Goal: Find specific page/section: Find specific page/section

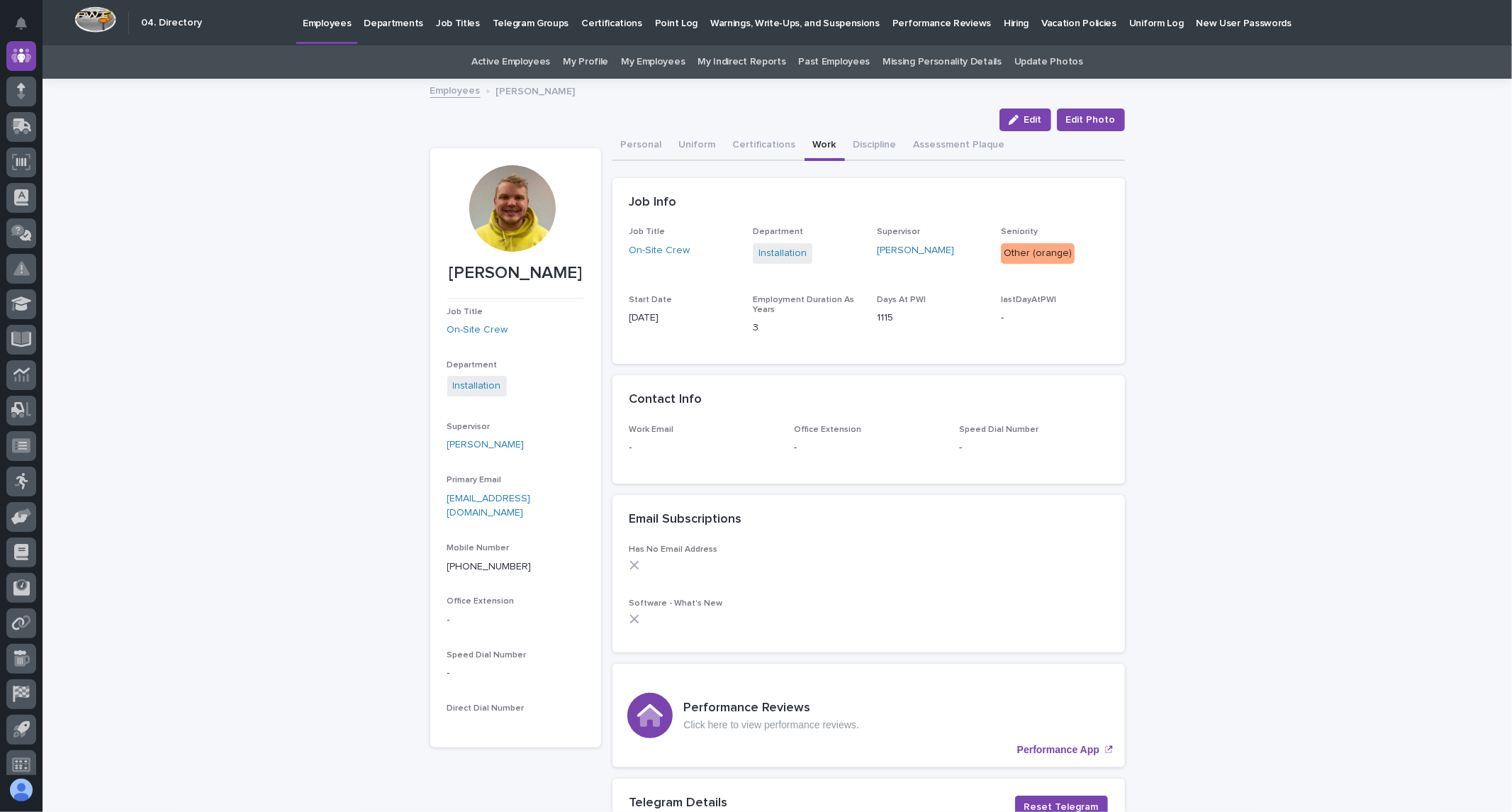
click at [449, 92] on link "Employees" at bounding box center [455, 89] width 51 height 17
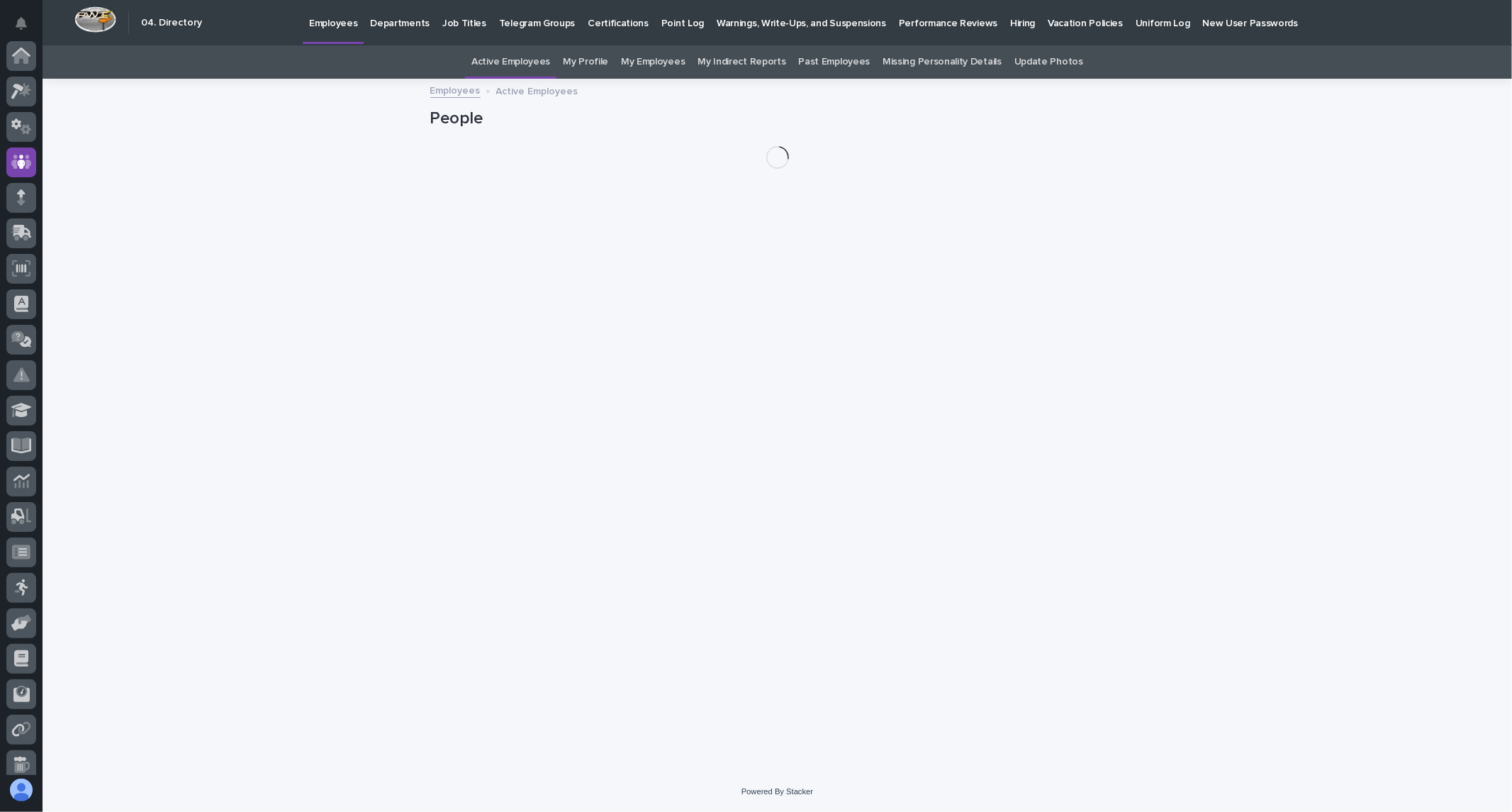
scroll to position [106, 0]
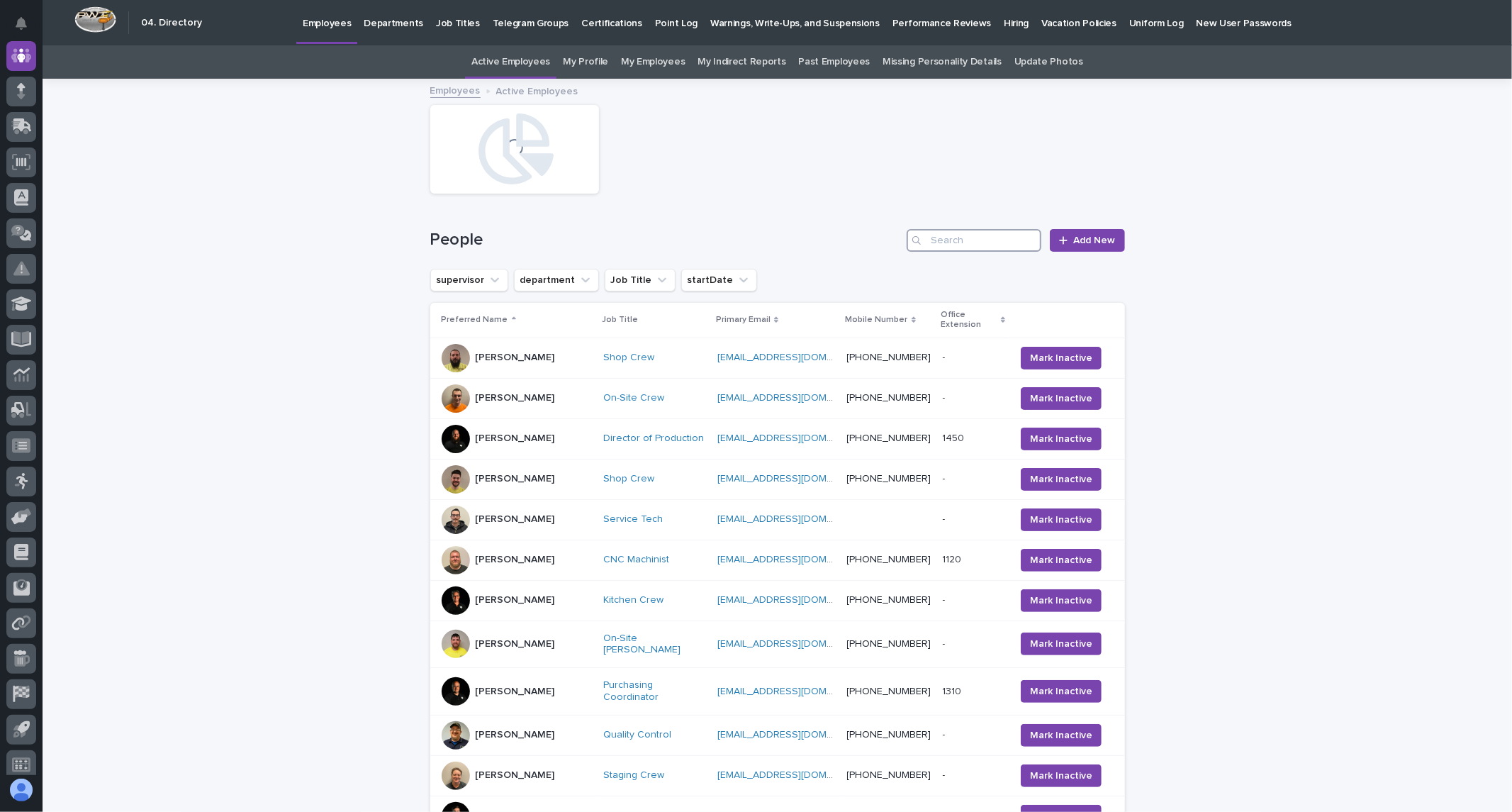
click at [976, 244] on input "Search" at bounding box center [974, 241] width 135 height 23
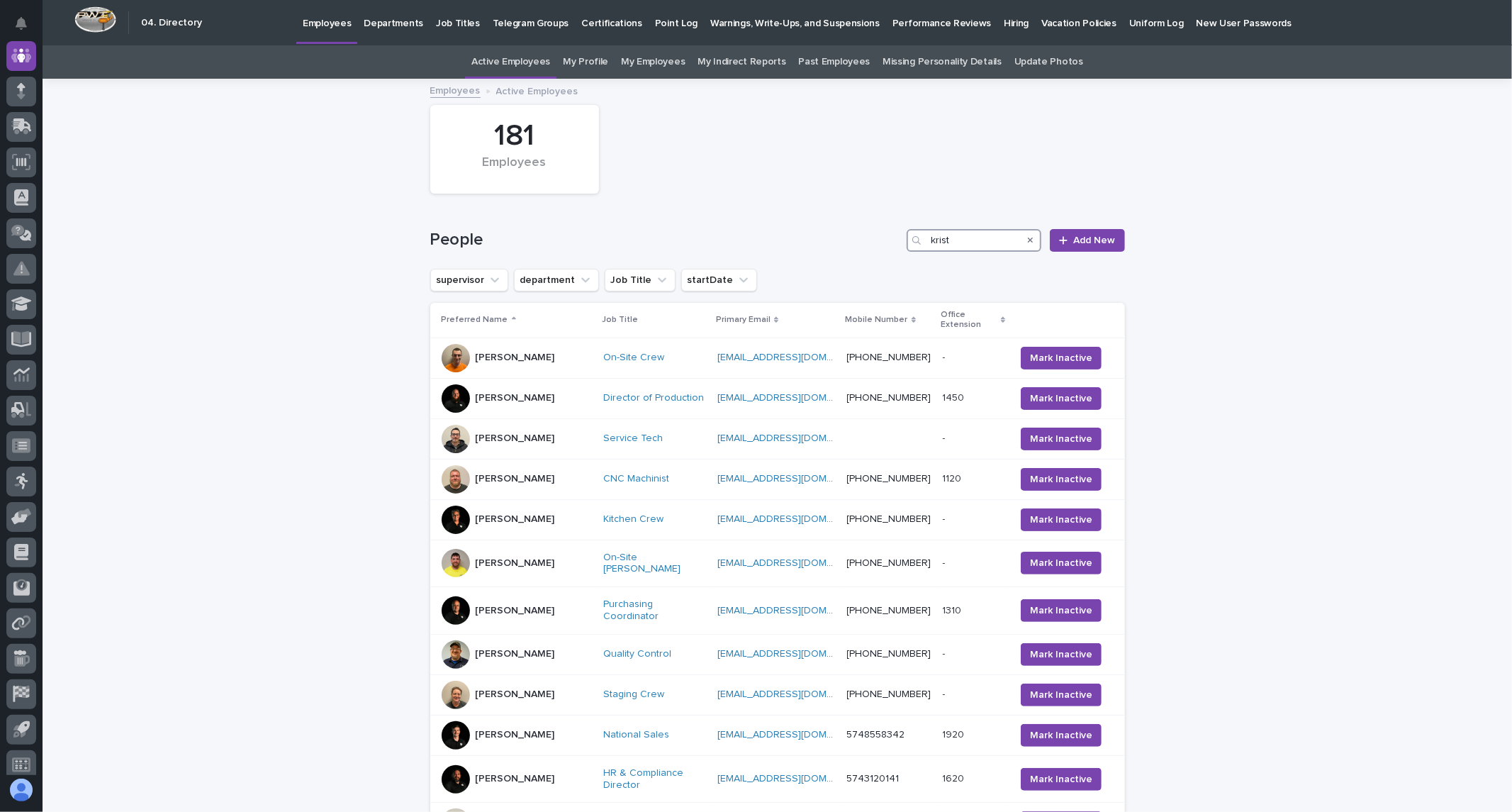
type input "[PERSON_NAME]"
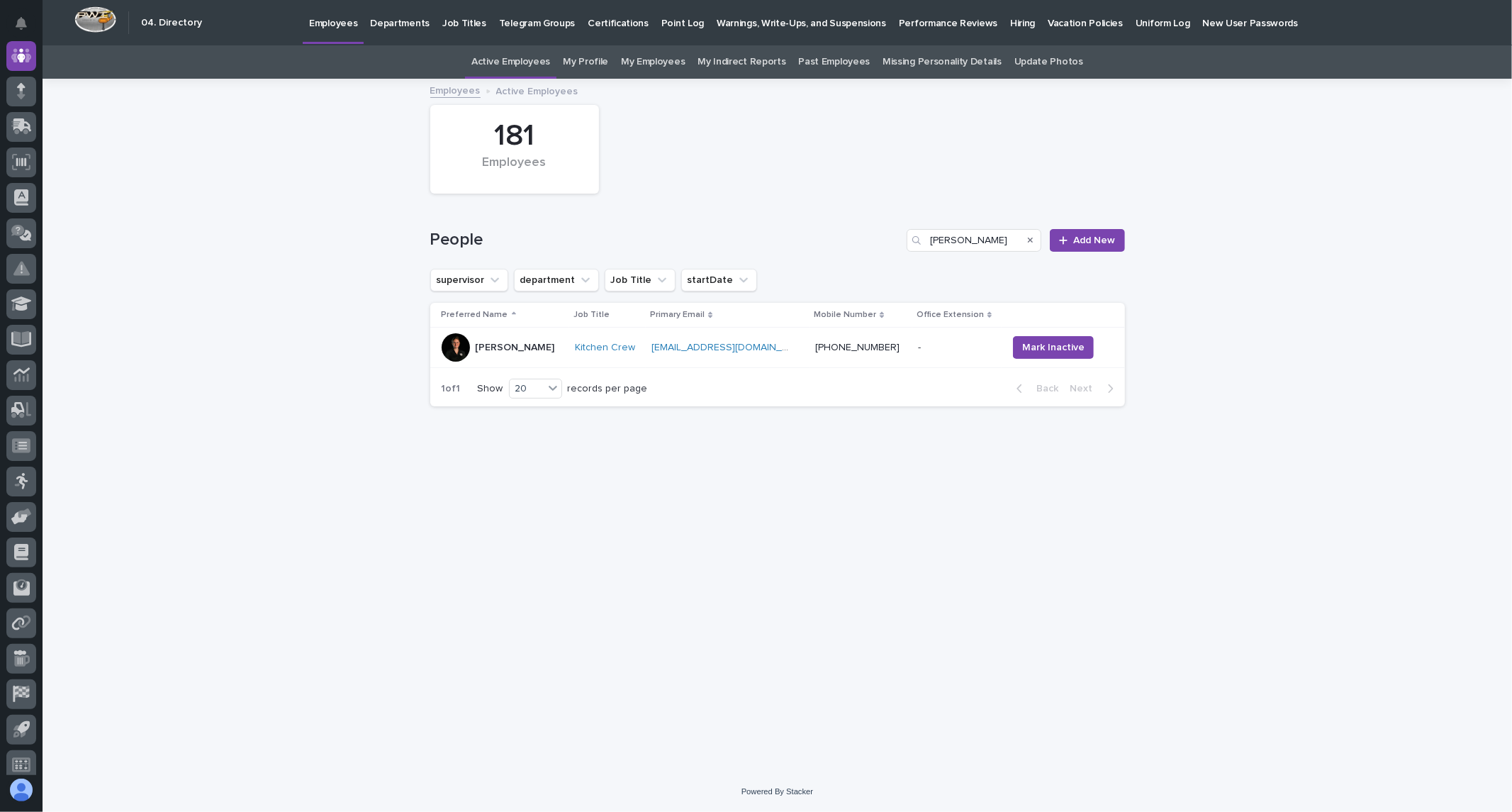
click at [495, 358] on div "[PERSON_NAME]" at bounding box center [515, 347] width 79 height 23
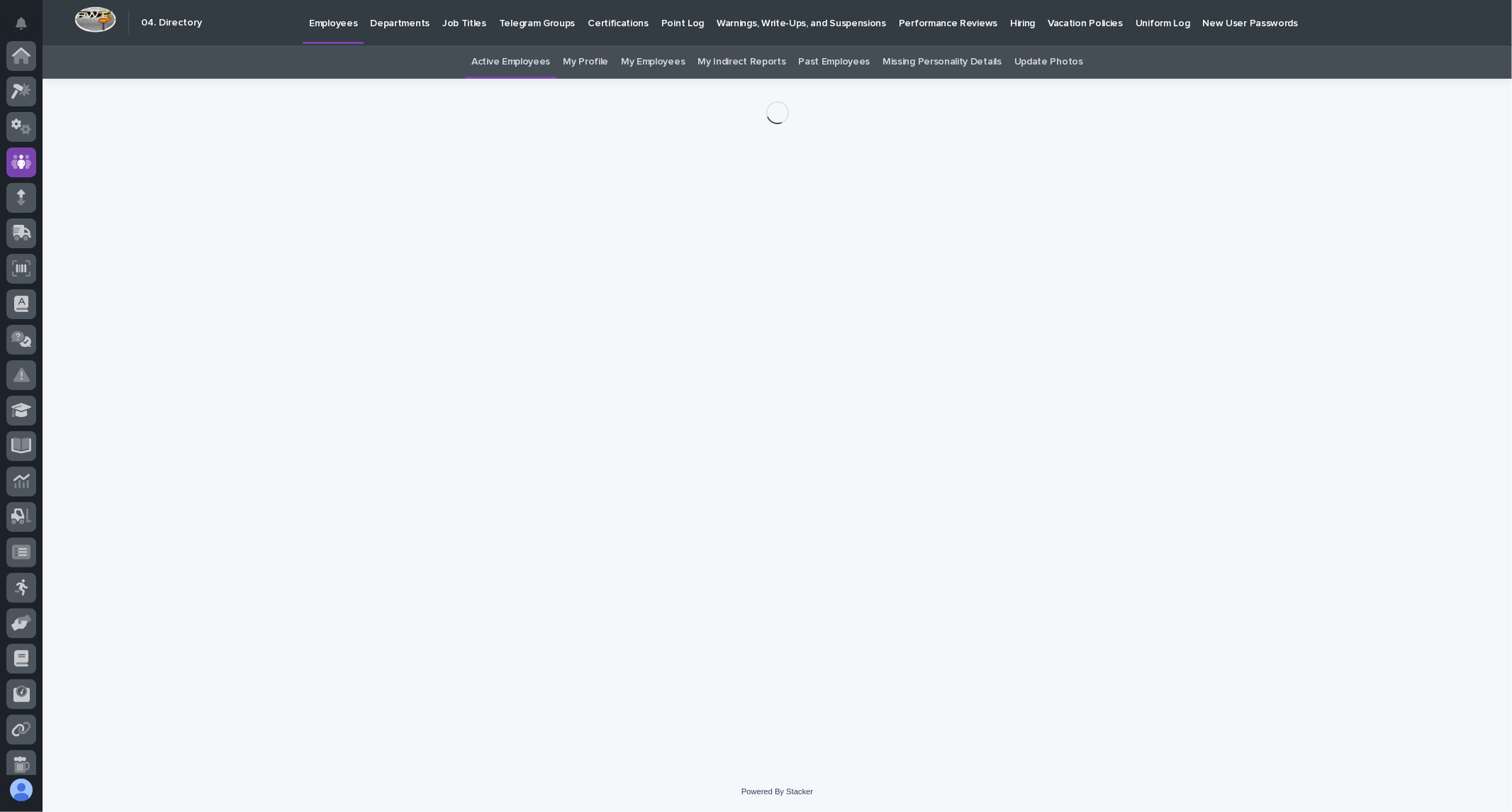
scroll to position [106, 0]
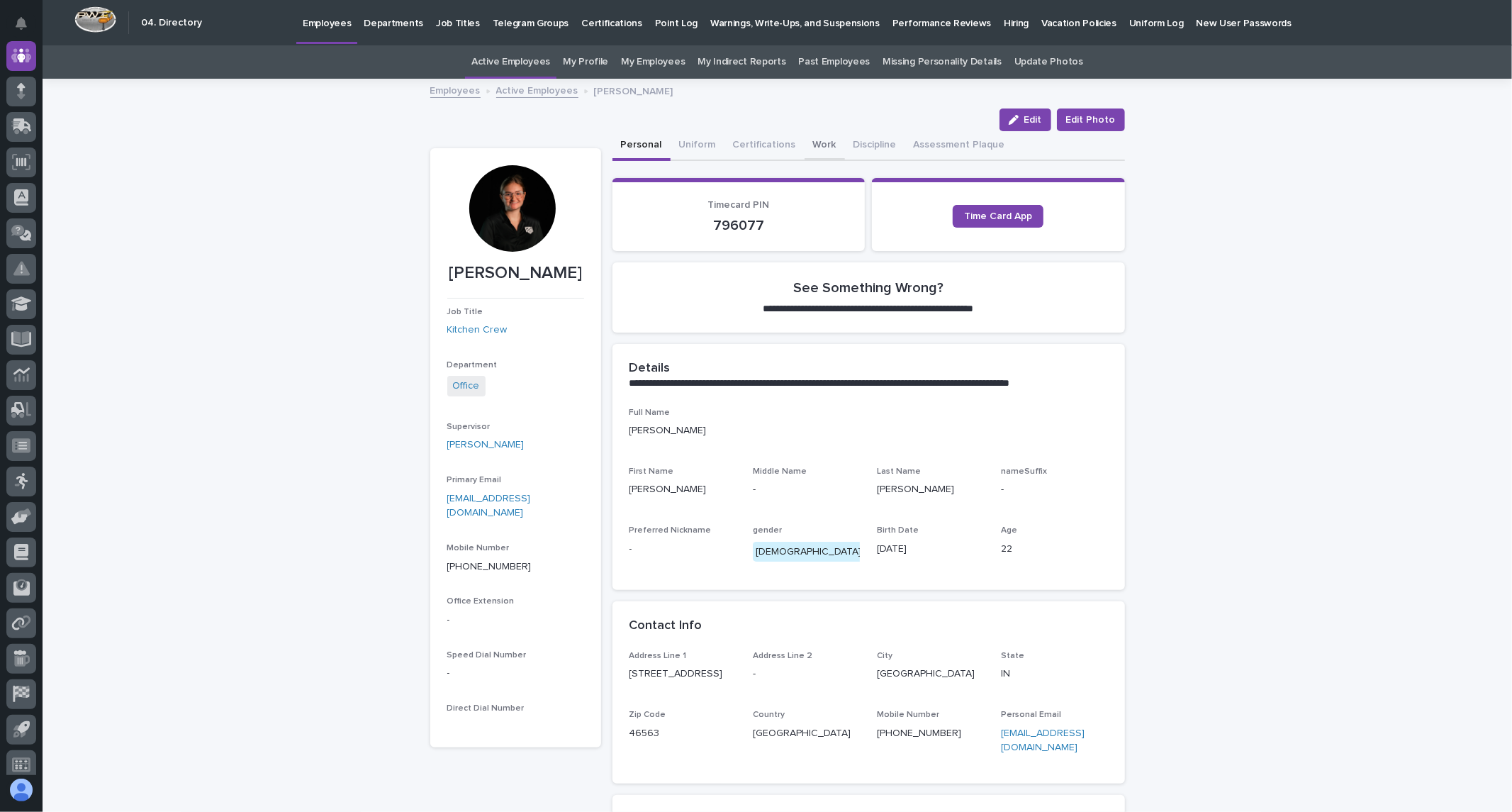
click at [813, 143] on button "Work" at bounding box center [825, 146] width 41 height 29
